Goal: Transaction & Acquisition: Obtain resource

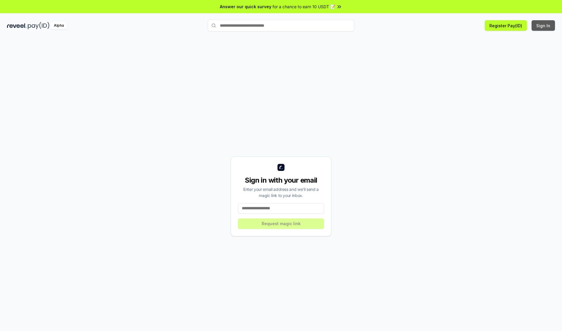
click at [544, 25] on button "Sign In" at bounding box center [543, 25] width 23 height 11
type input "**********"
click at [281, 223] on button "Request magic link" at bounding box center [281, 223] width 86 height 11
